Goal: Find specific page/section: Find specific page/section

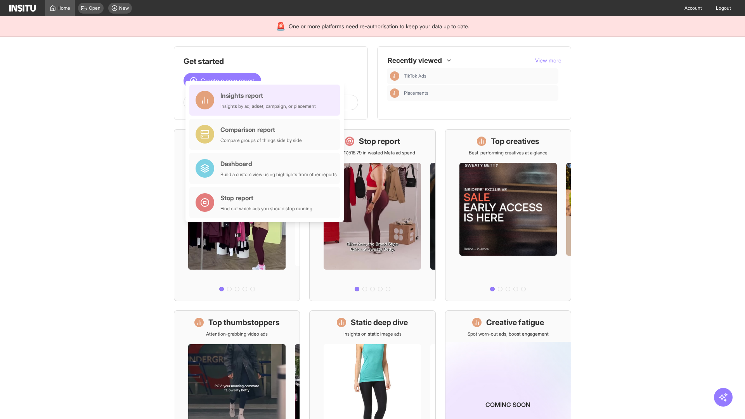
click at [267, 100] on div "Insights report Insights by ad, adset, campaign, or placement" at bounding box center [267, 100] width 95 height 19
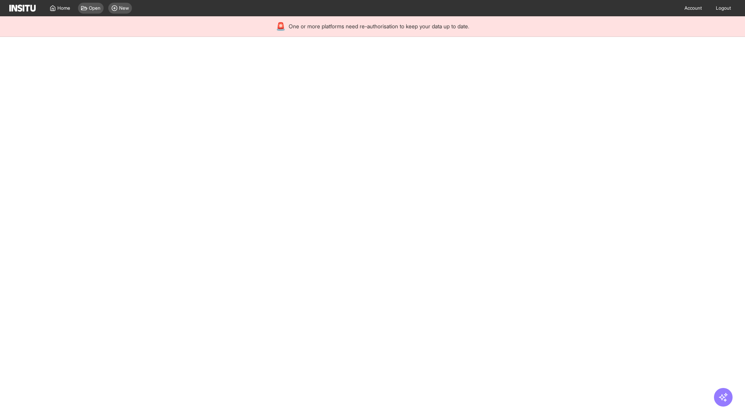
select select "**"
